Goal: Task Accomplishment & Management: Use online tool/utility

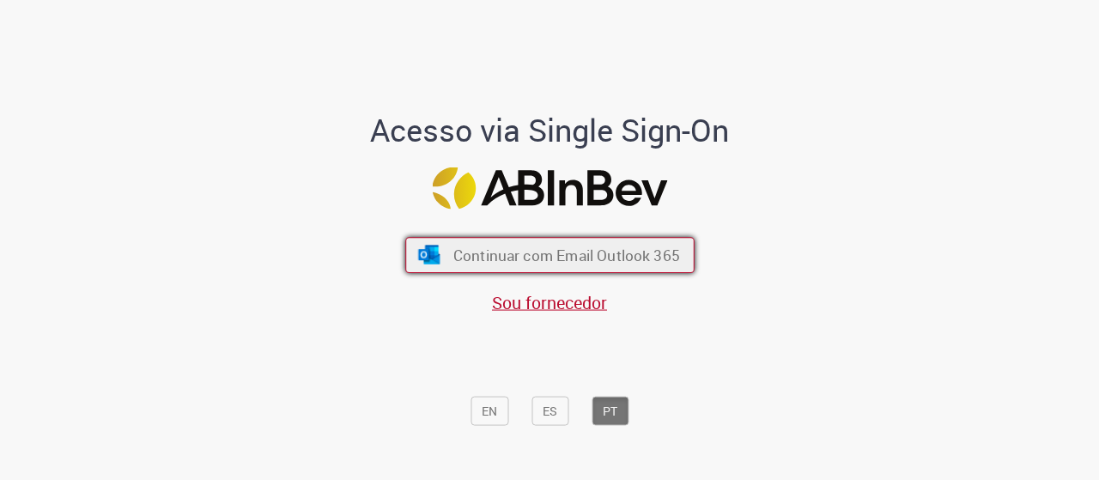
click at [500, 248] on span "Continuar com Email Outlook 365" at bounding box center [566, 255] width 227 height 20
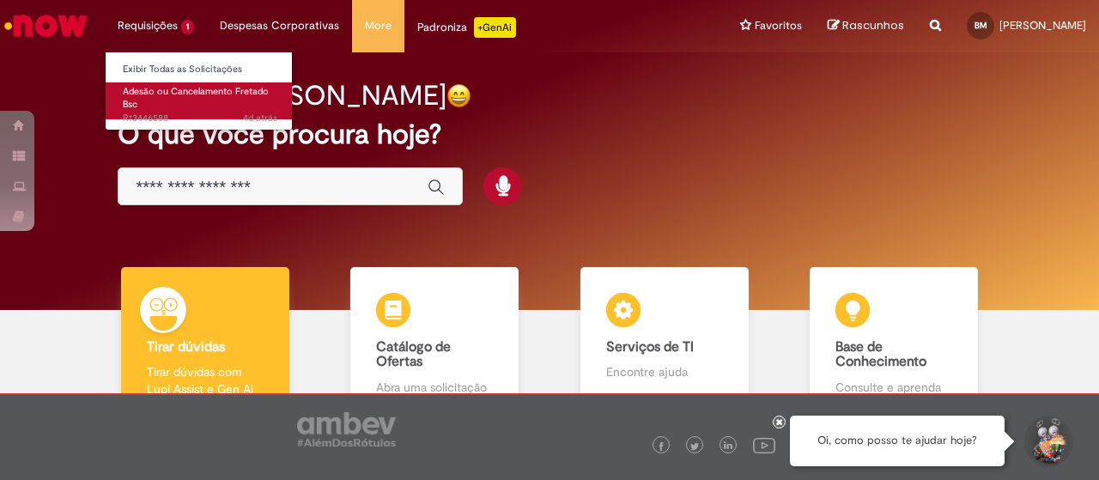
click at [184, 96] on span "Adesão ou Cancelamento Fretado Bsc" at bounding box center [196, 98] width 146 height 27
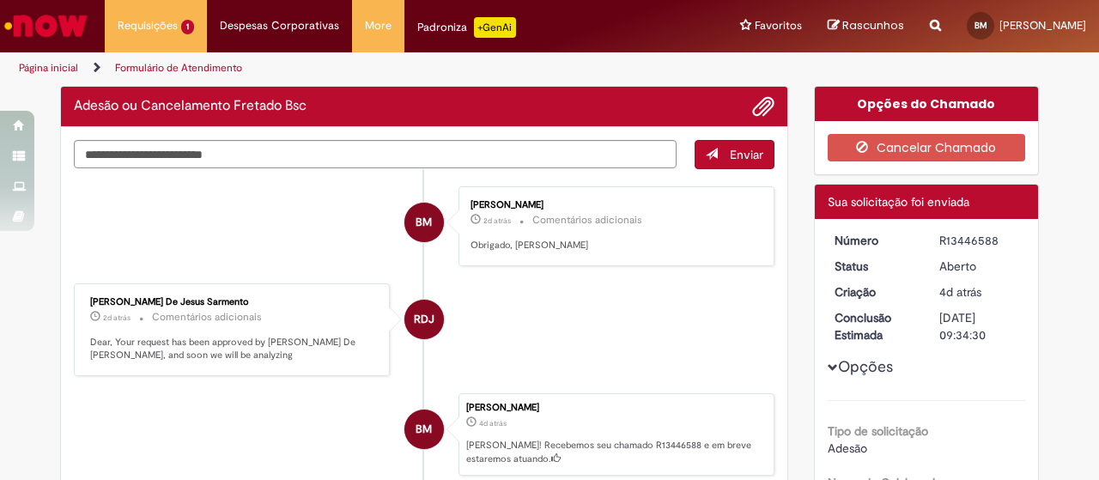
drag, startPoint x: 187, startPoint y: 100, endPoint x: 498, endPoint y: 288, distance: 363.3
click at [498, 288] on li "RDJ Robson De Jesus Sarmento 2d atrás 2 dias atrás Comentários adicionais Dear,…" at bounding box center [424, 330] width 701 height 94
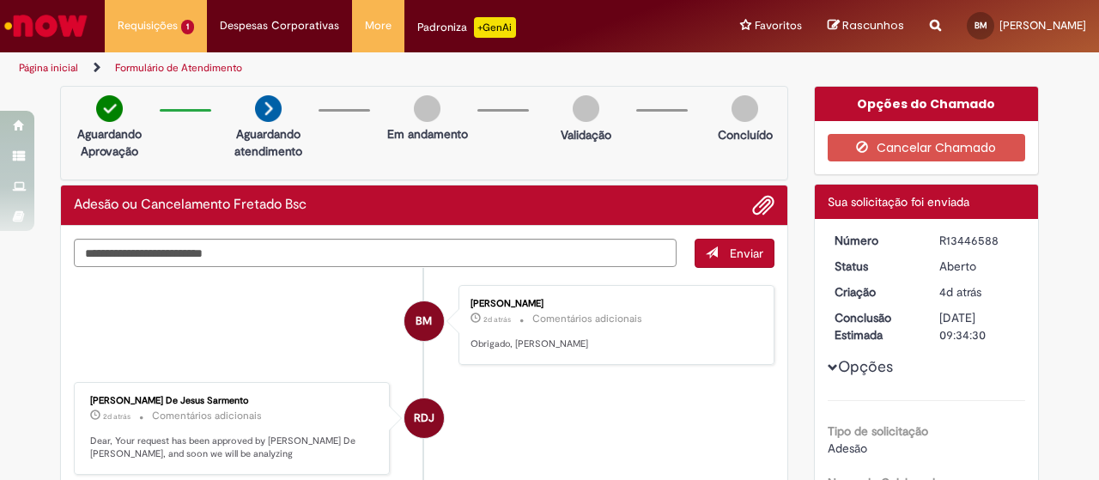
click at [67, 31] on img "Ir para a Homepage" at bounding box center [46, 26] width 88 height 34
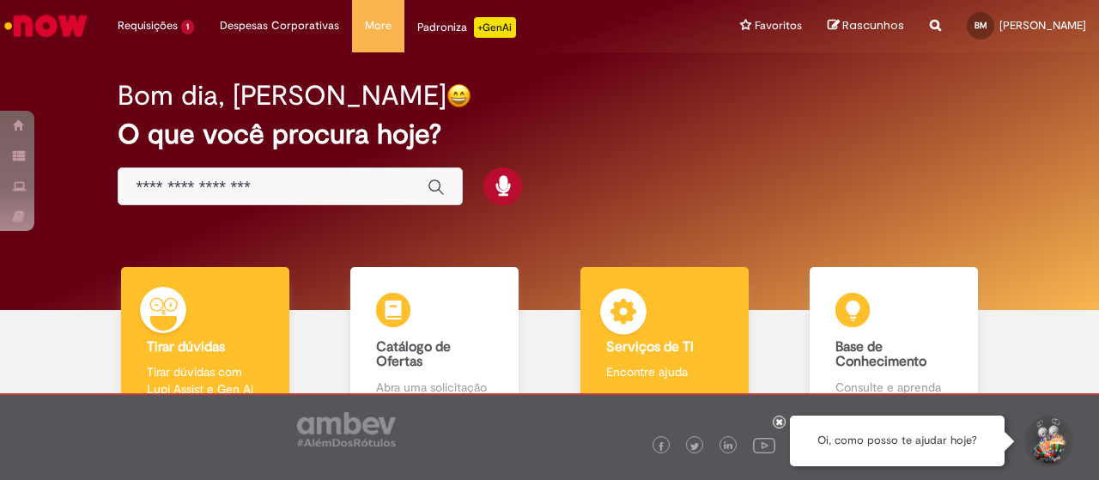
click at [642, 339] on b "Serviços de TI" at bounding box center [650, 346] width 88 height 17
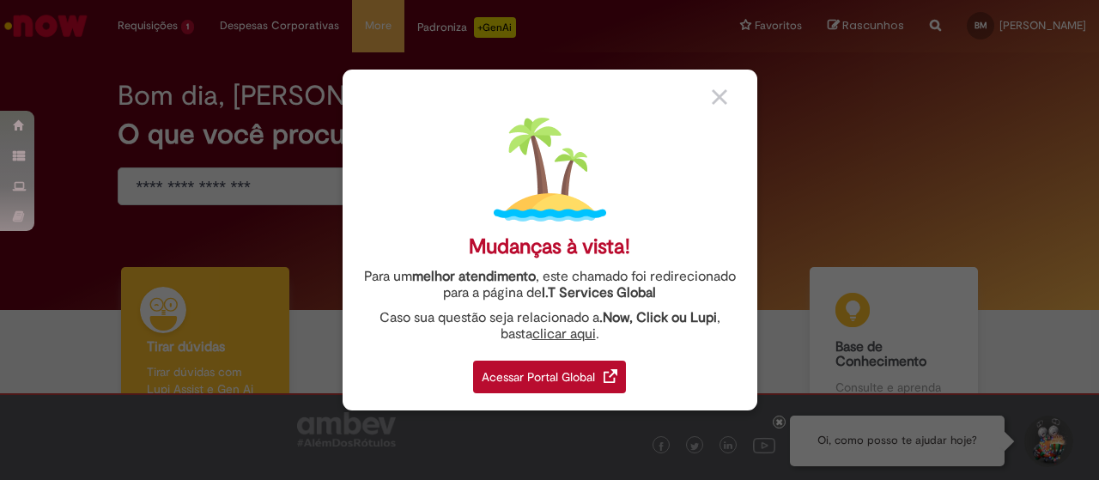
click at [572, 382] on div "Acessar Portal Global" at bounding box center [549, 377] width 153 height 33
